Goal: Use online tool/utility: Utilize a website feature to perform a specific function

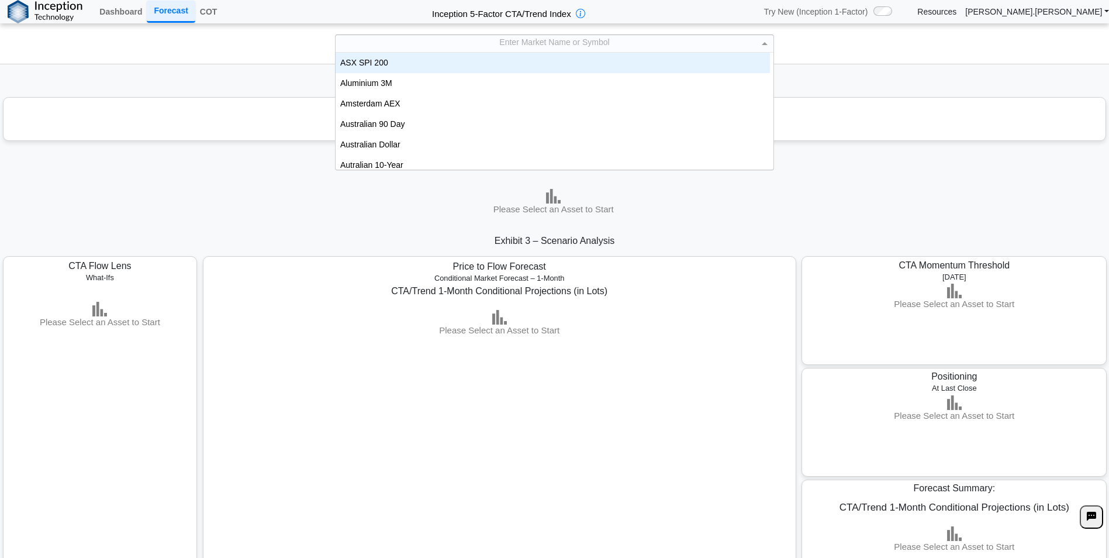
click at [446, 42] on div "Enter Market Name or Symbol" at bounding box center [555, 43] width 438 height 17
type input "***"
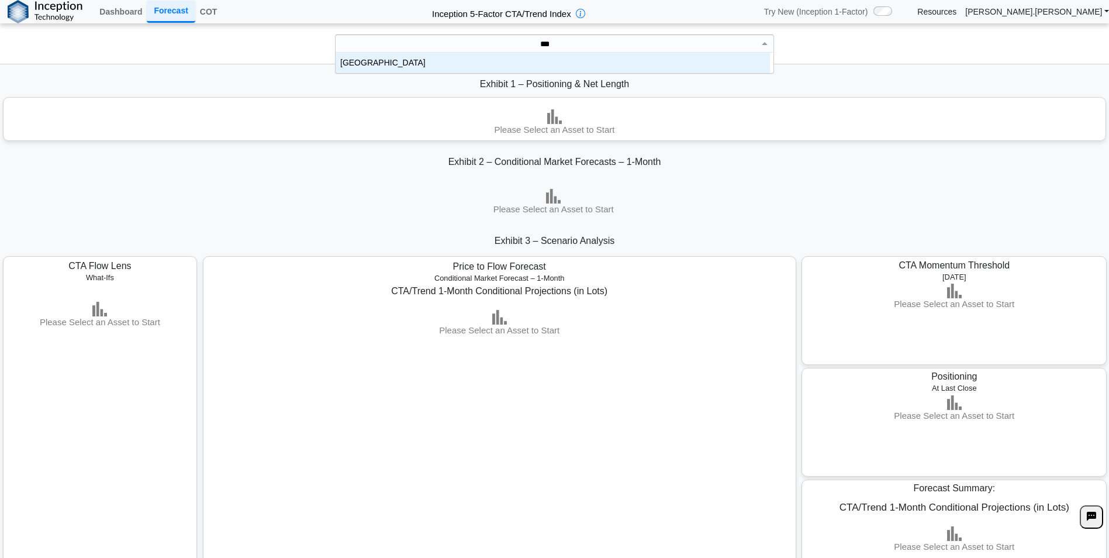
click at [447, 56] on div "[GEOGRAPHIC_DATA]" at bounding box center [553, 63] width 434 height 20
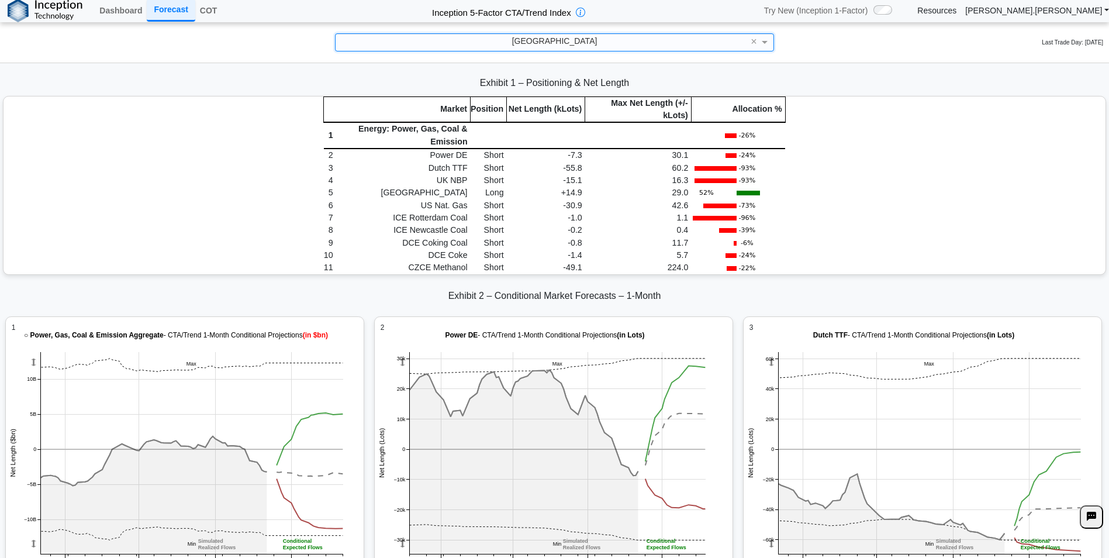
scroll to position [1696, 0]
